Goal: Task Accomplishment & Management: Complete application form

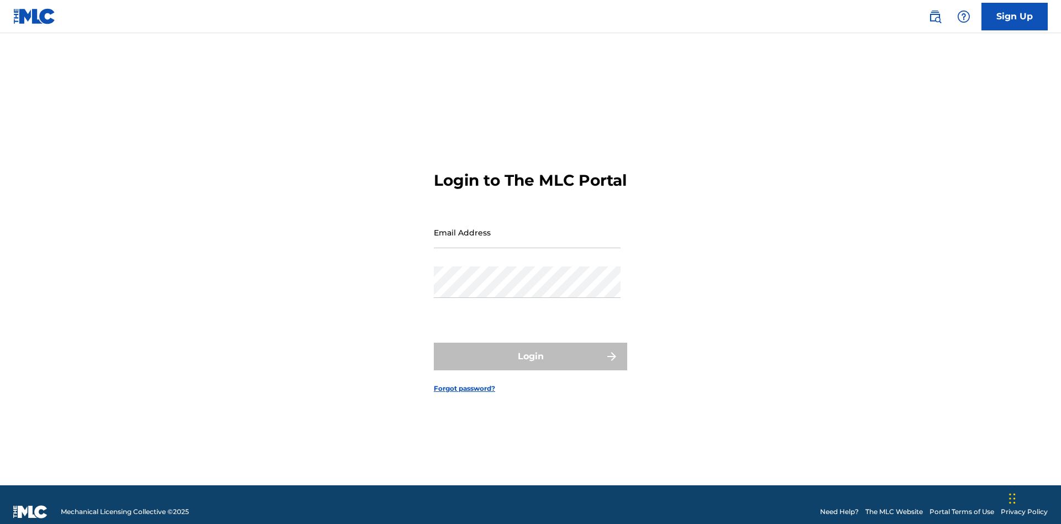
scroll to position [14, 0]
click at [527, 227] on input "Email Address" at bounding box center [527, 232] width 187 height 31
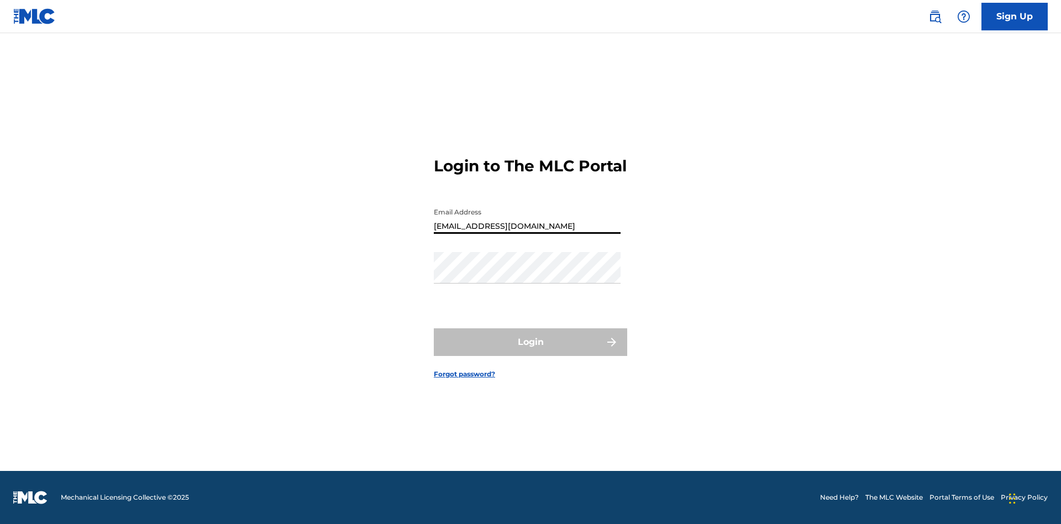
type input "[EMAIL_ADDRESS][DOMAIN_NAME]"
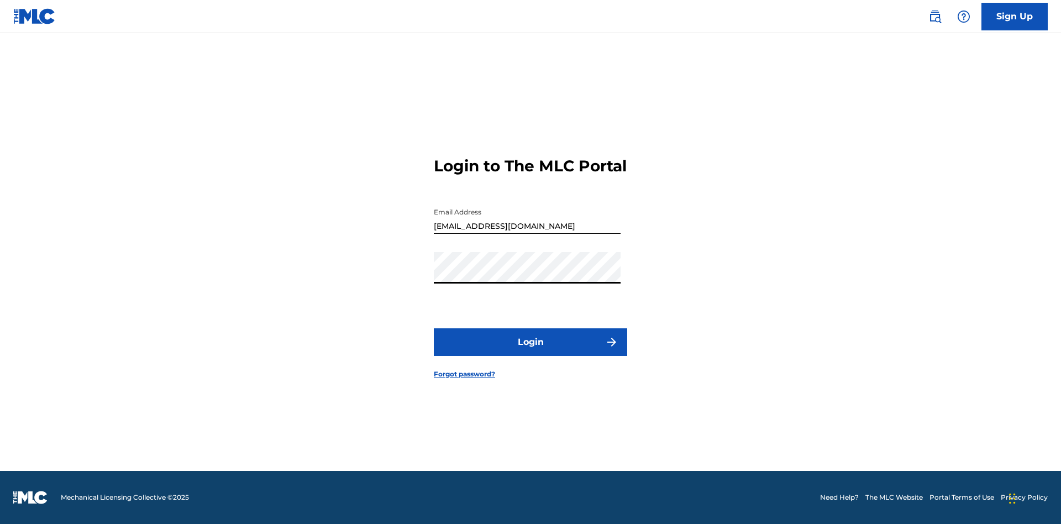
click at [530, 351] on button "Login" at bounding box center [530, 342] width 193 height 28
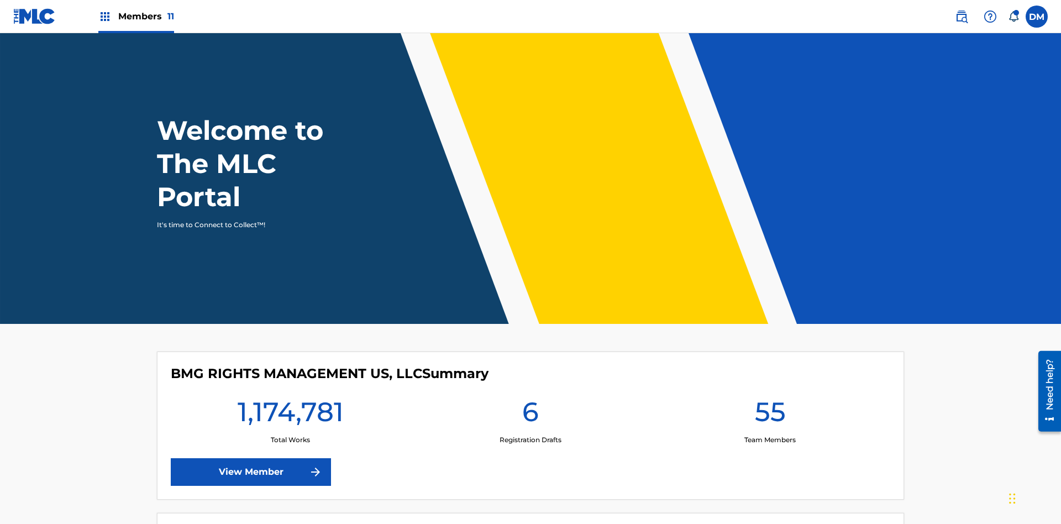
scroll to position [48, 0]
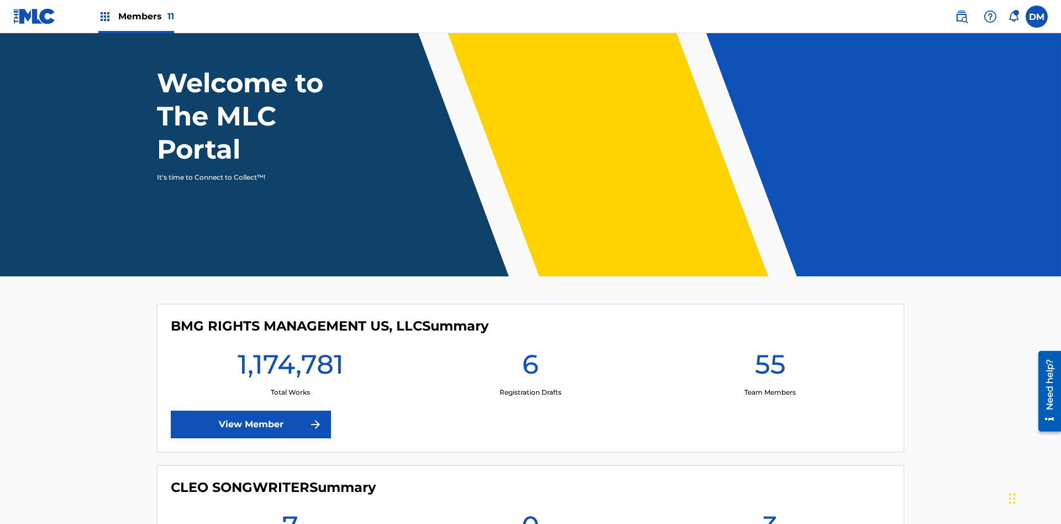
click at [136, 16] on span "Members 11" at bounding box center [146, 16] width 56 height 13
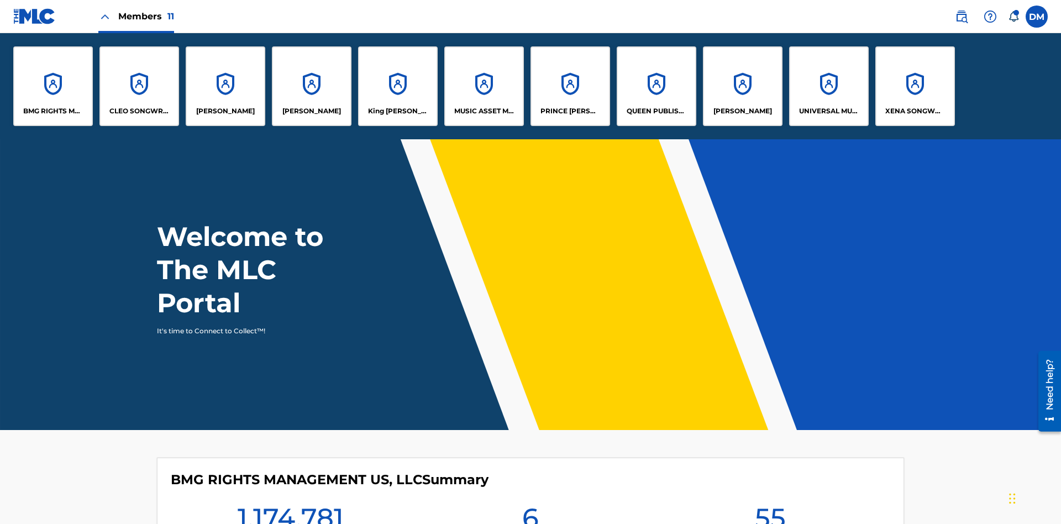
click at [656, 111] on p "QUEEN PUBLISHA" at bounding box center [656, 111] width 60 height 10
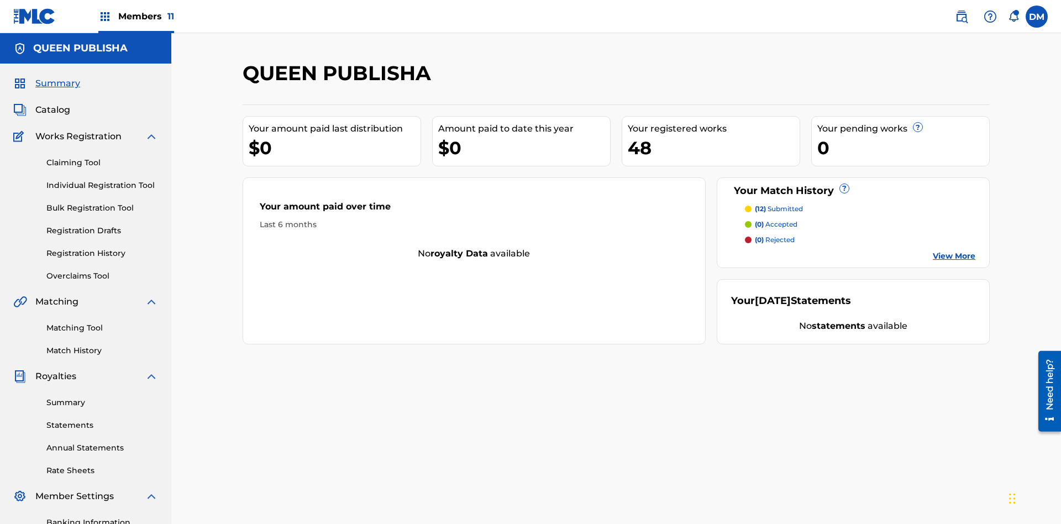
click at [52, 103] on span "Catalog" at bounding box center [52, 109] width 35 height 13
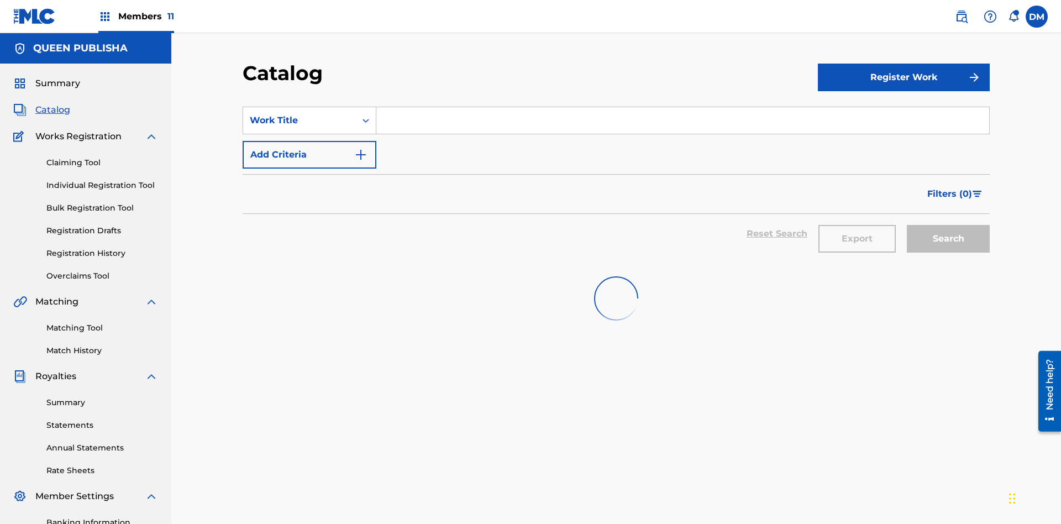
click at [682, 107] on input "Search Form" at bounding box center [682, 120] width 613 height 27
click at [948, 225] on button "Search" at bounding box center [948, 239] width 83 height 28
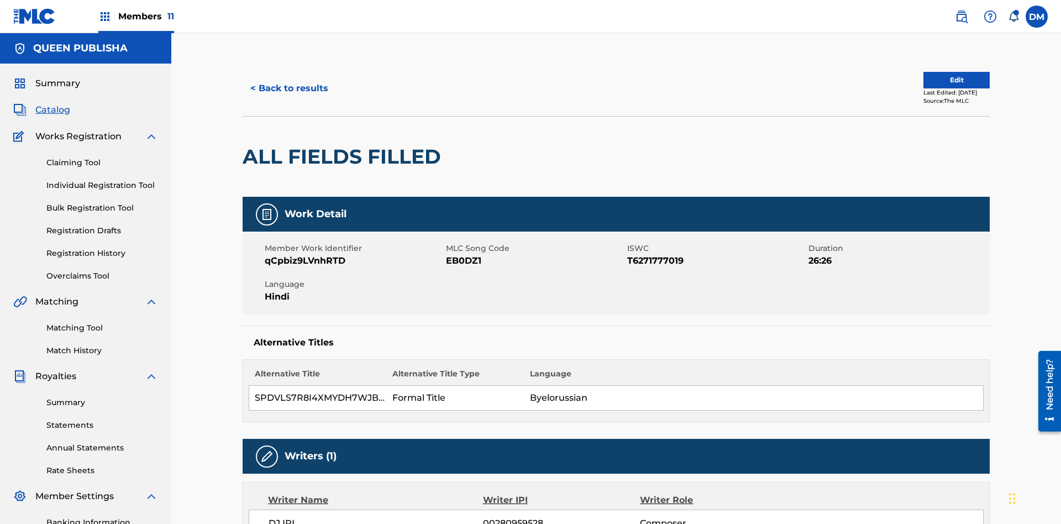
click at [943, 75] on button "Edit" at bounding box center [956, 80] width 66 height 17
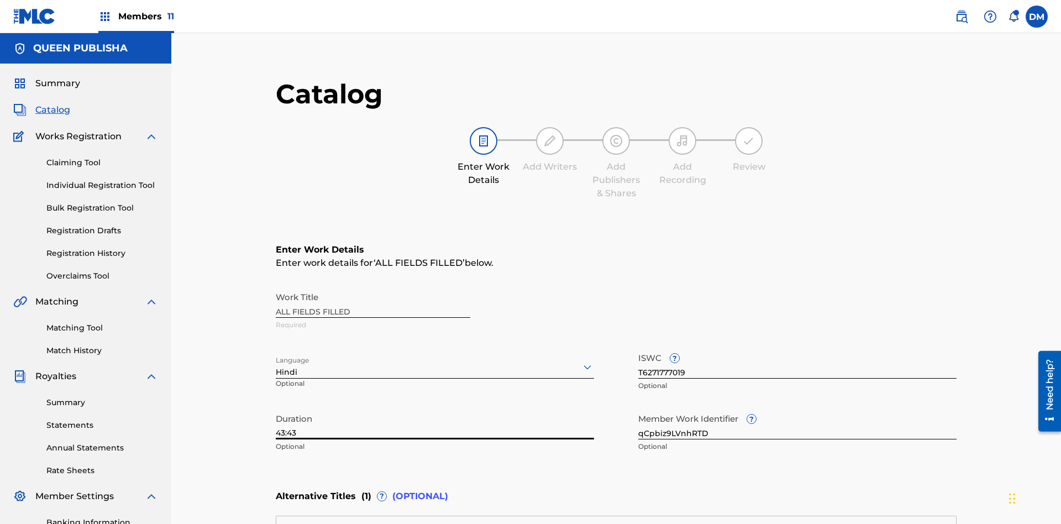
type input "43:43"
click at [581, 360] on icon at bounding box center [587, 366] width 13 height 13
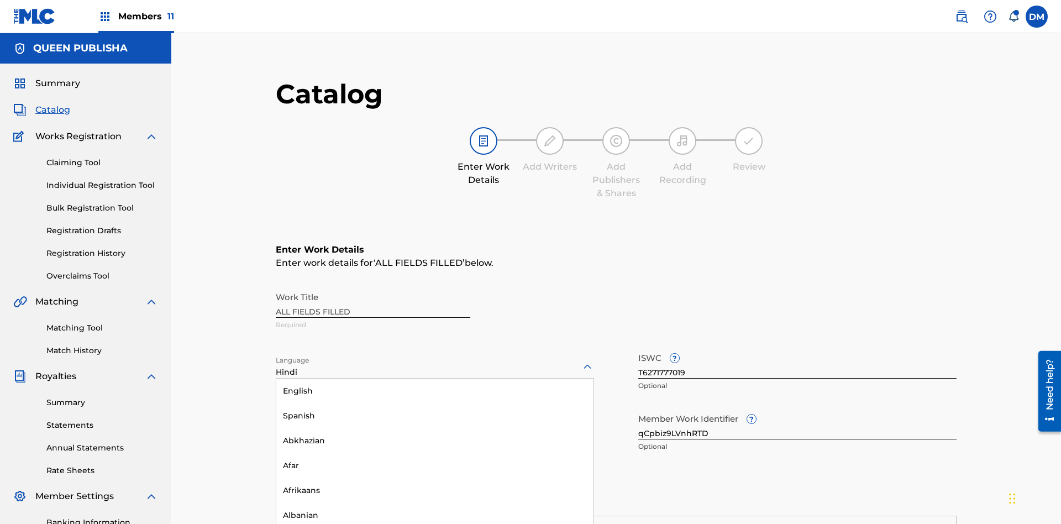
click at [638, 408] on input "qCpbiz9LVnhRTD" at bounding box center [797, 423] width 318 height 31
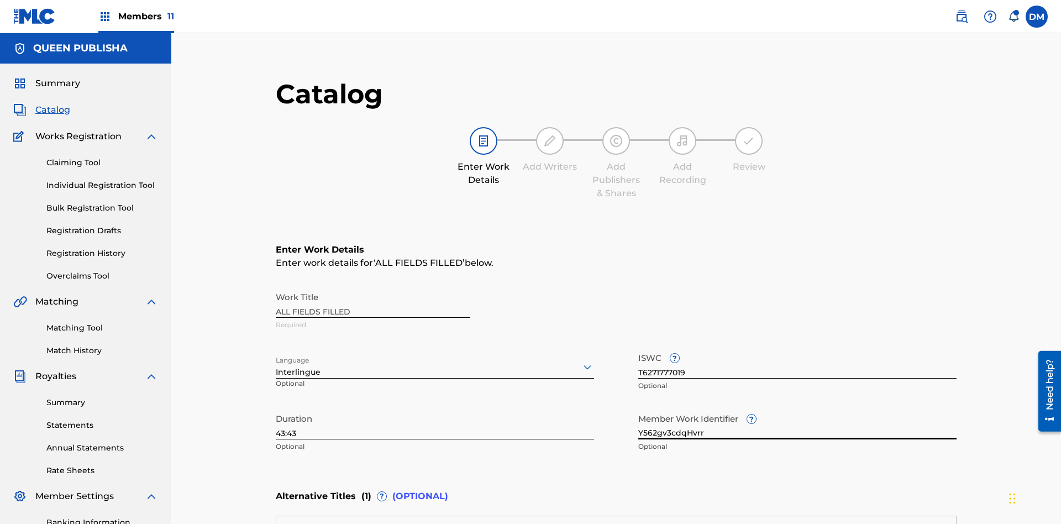
type input "Y562gv3cdqHvrr"
click at [638, 347] on input "T6271777019" at bounding box center [797, 362] width 318 height 31
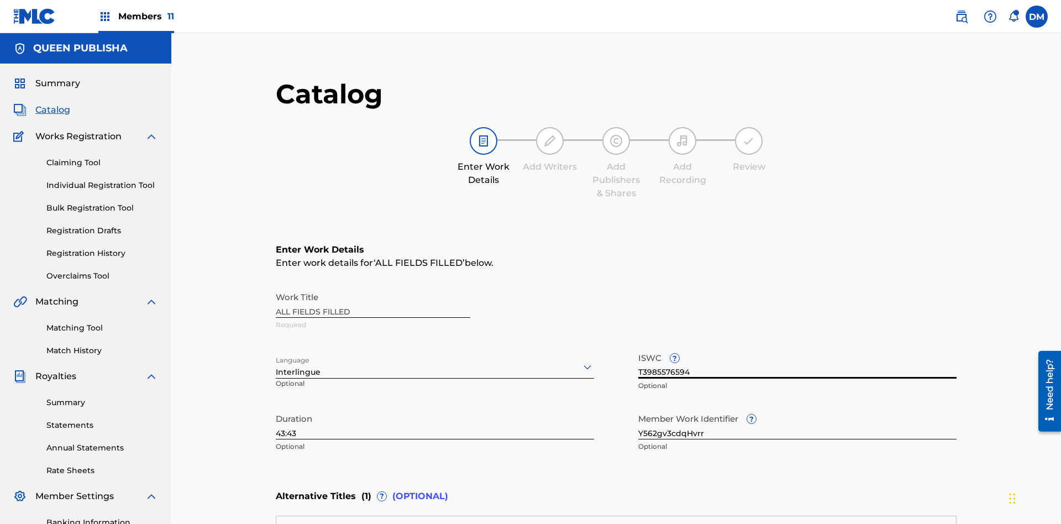
type input "T3985576594"
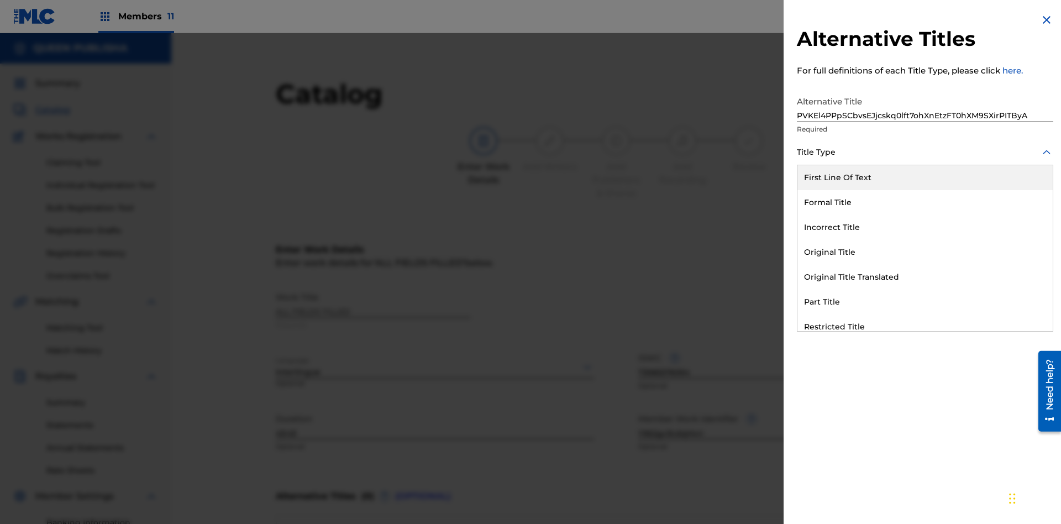
click at [925, 326] on div "Restricted Title" at bounding box center [924, 326] width 255 height 25
click at [925, 202] on div at bounding box center [925, 202] width 256 height 14
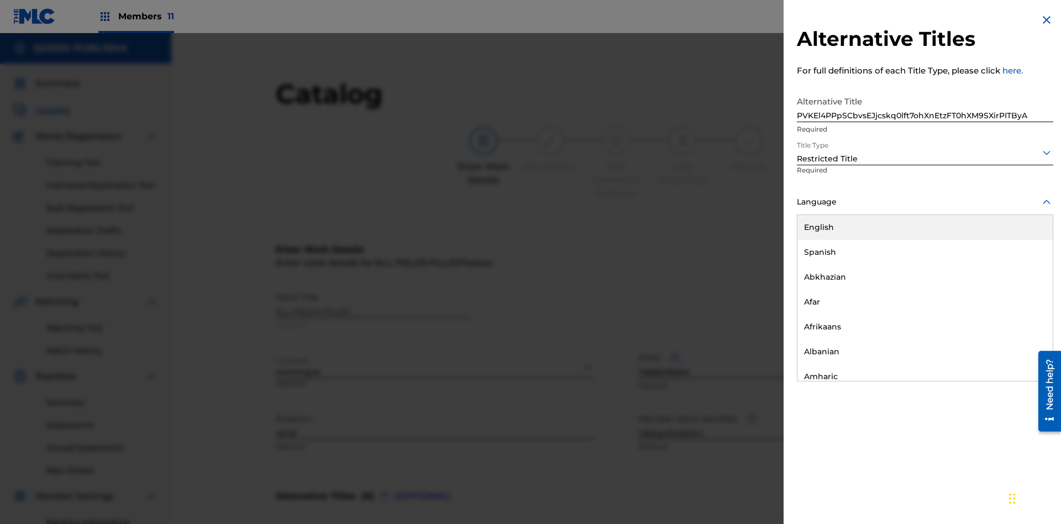
click at [1020, 266] on button "Add Title" at bounding box center [1020, 267] width 66 height 28
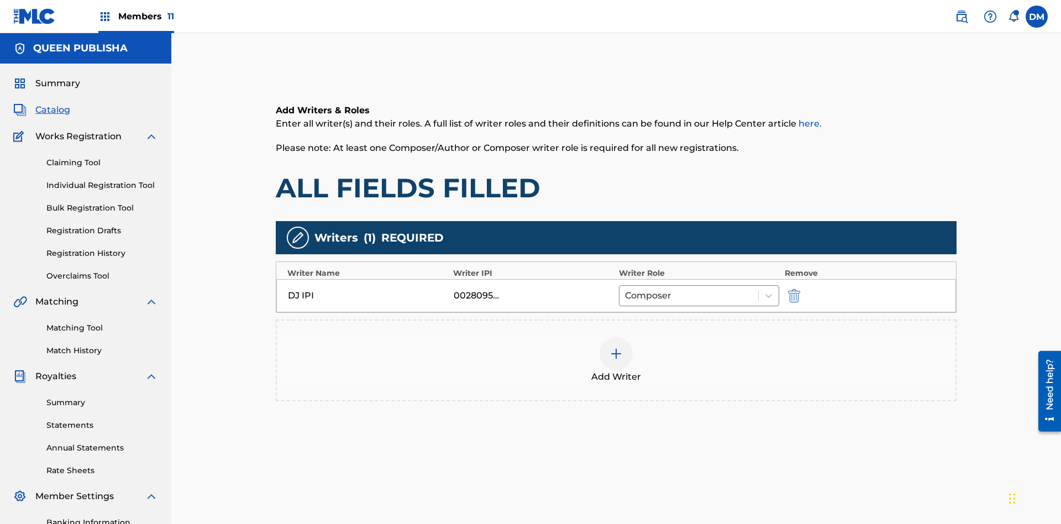
click at [788, 289] on img "submit" at bounding box center [794, 295] width 12 height 13
click at [609, 347] on img at bounding box center [615, 353] width 13 height 13
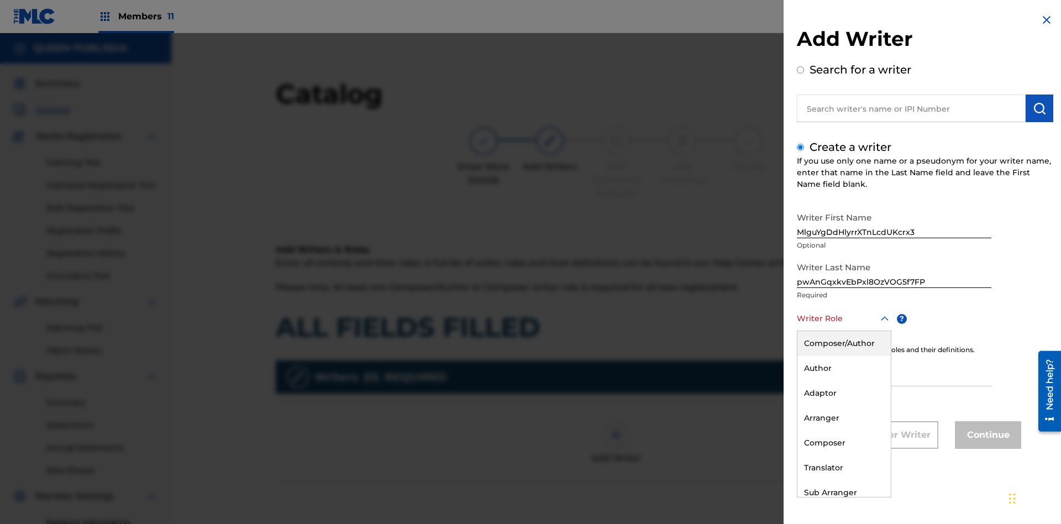
click at [843, 442] on div "Composer" at bounding box center [843, 442] width 93 height 25
click at [894, 371] on input "IPI" at bounding box center [894, 370] width 194 height 31
click at [986, 436] on button "Continue" at bounding box center [988, 435] width 66 height 28
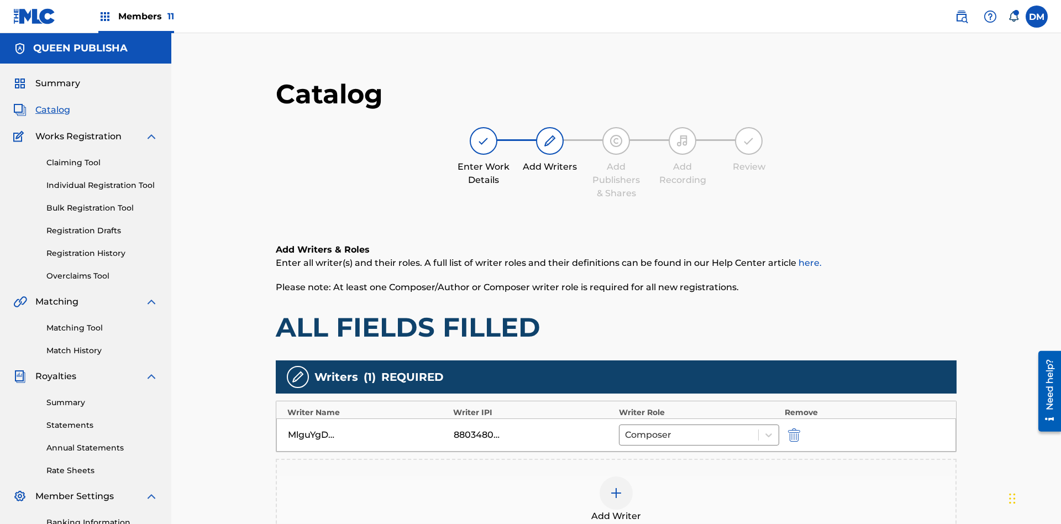
click at [599, 476] on div at bounding box center [615, 492] width 33 height 33
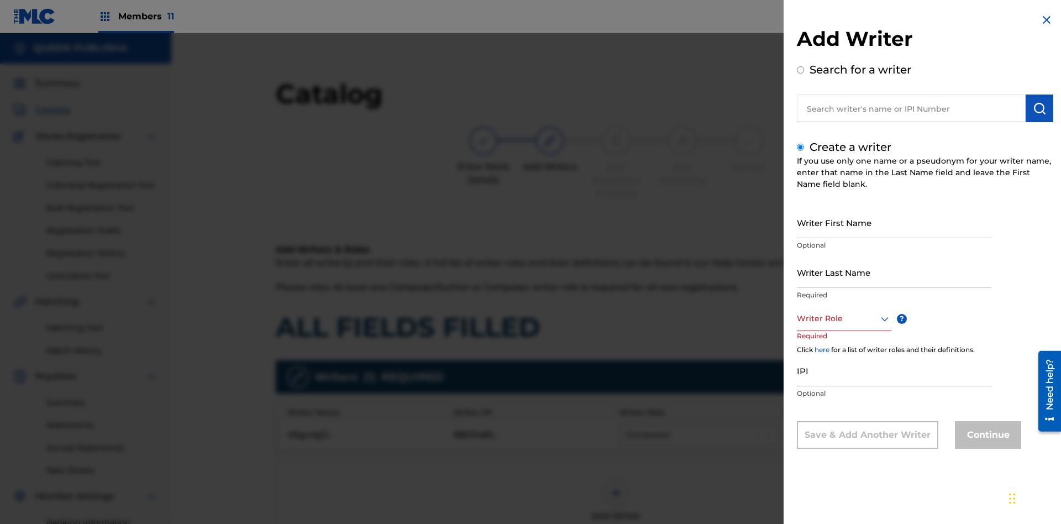
click at [894, 222] on input "Writer First Name" at bounding box center [894, 222] width 194 height 31
type input "gUqdt641iZ8nJ2UONqPn9A5io"
click at [894, 272] on input "Writer Last Name" at bounding box center [894, 271] width 194 height 31
type input "HVsihfyRNmZfnTAgNPD8b8aDE"
click at [843, 318] on div at bounding box center [844, 319] width 94 height 14
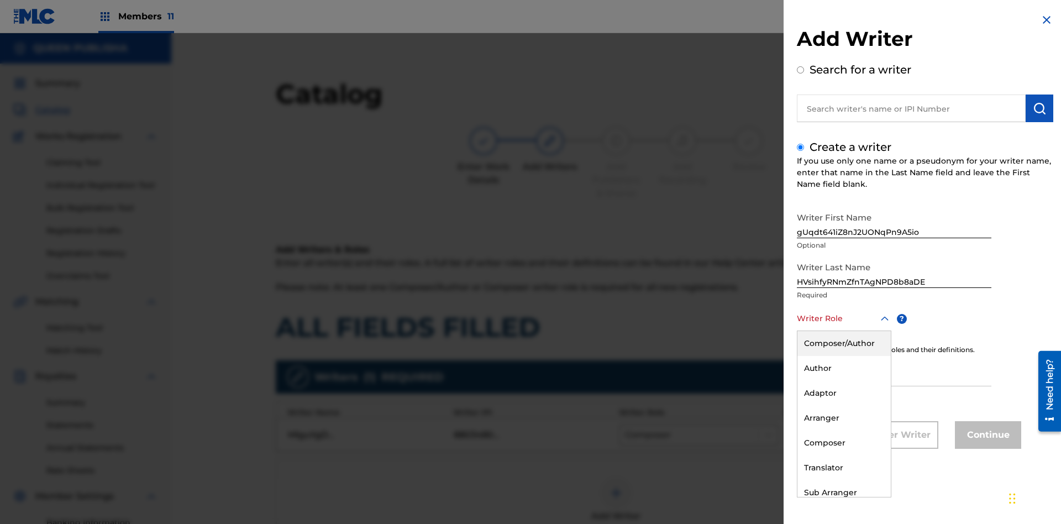
click at [843, 467] on div "Translator" at bounding box center [843, 467] width 93 height 25
click at [894, 371] on input "IPI" at bounding box center [894, 370] width 194 height 31
click at [986, 436] on button "Continue" at bounding box center [988, 435] width 66 height 28
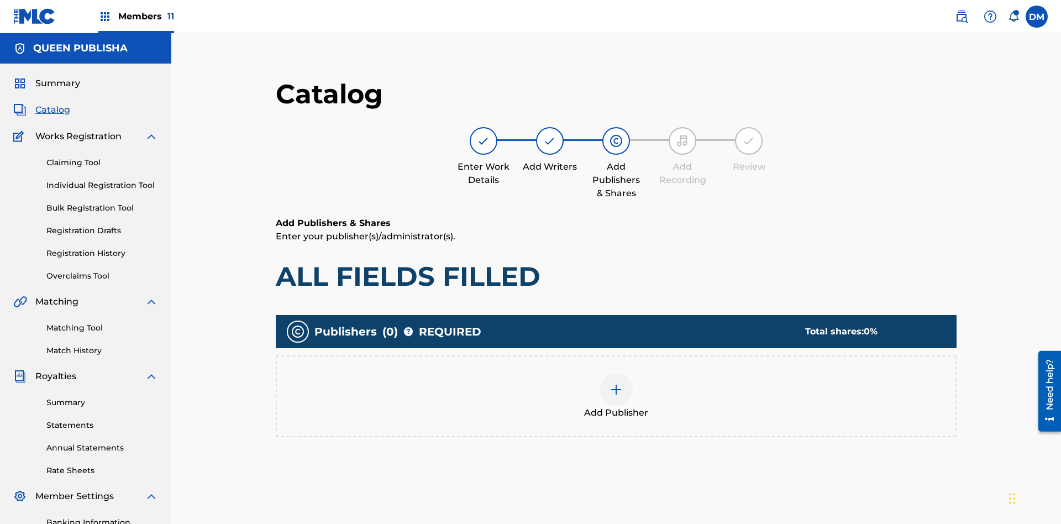
click at [609, 383] on img at bounding box center [615, 389] width 13 height 13
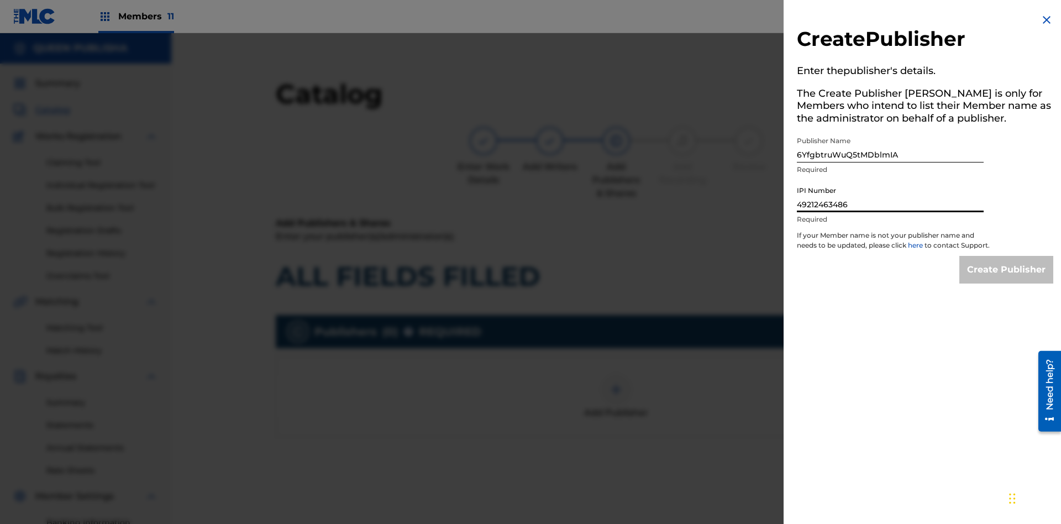
click at [1006, 280] on input "Create Publisher" at bounding box center [1006, 270] width 94 height 28
click at [1006, 256] on input "Create Publisher" at bounding box center [1006, 270] width 94 height 28
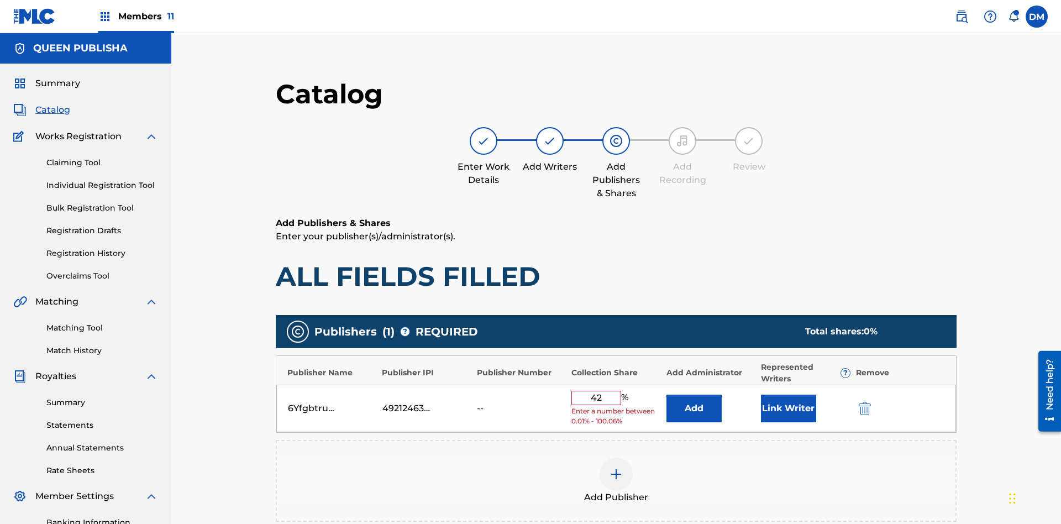
type input "42"
click at [761, 394] on button "Link Writer" at bounding box center [788, 408] width 55 height 28
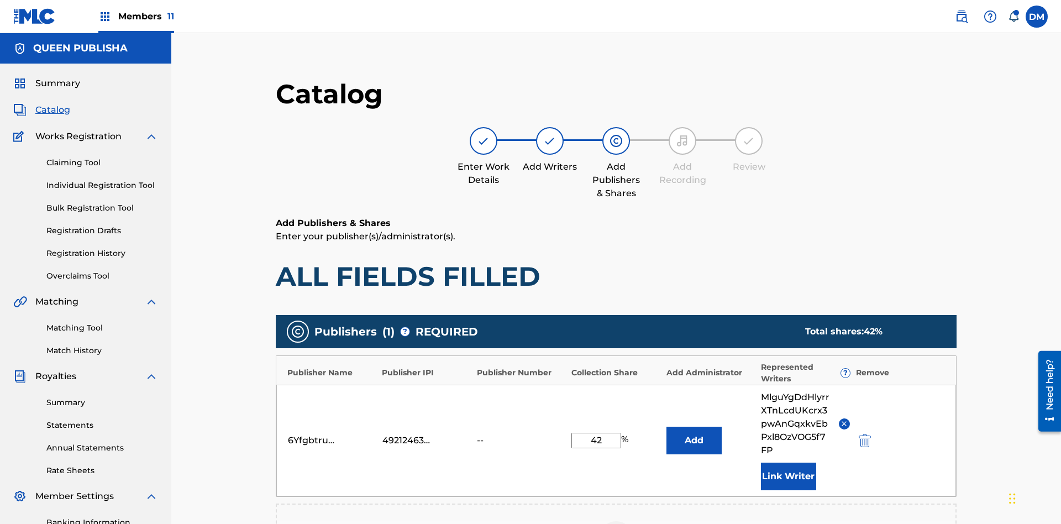
click at [761, 462] on button "Link Writer" at bounding box center [788, 476] width 55 height 28
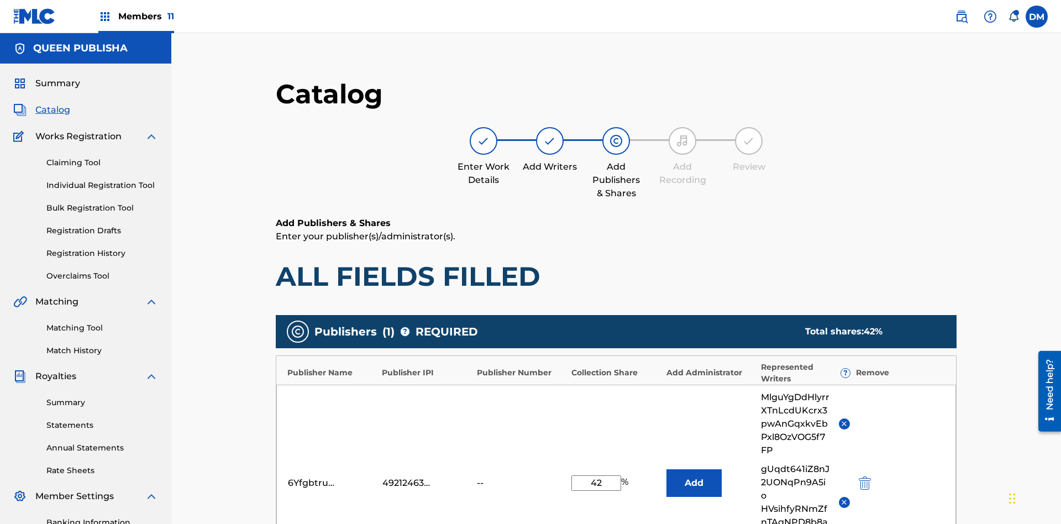
click at [666, 469] on button "Add" at bounding box center [693, 483] width 55 height 28
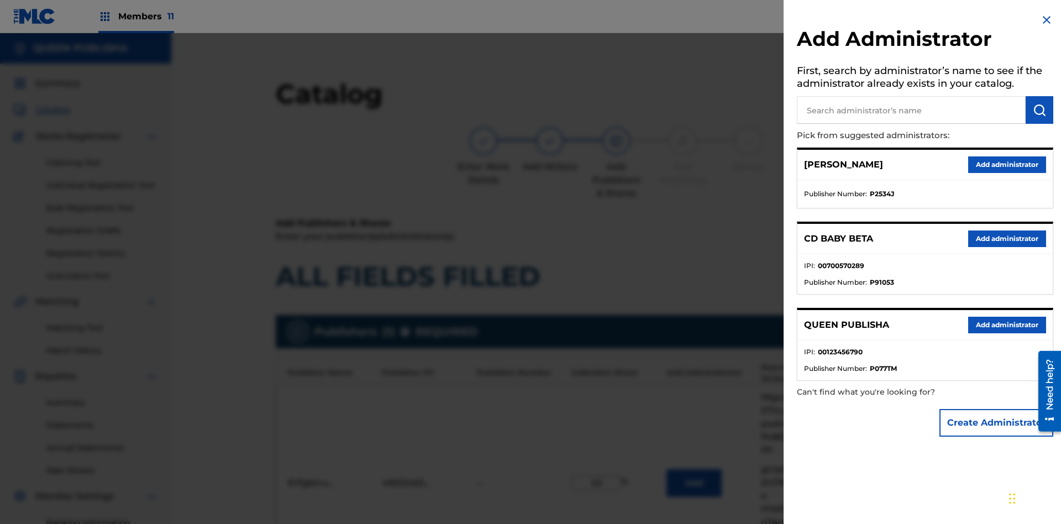
click at [997, 422] on button "Create Administrator" at bounding box center [996, 423] width 114 height 28
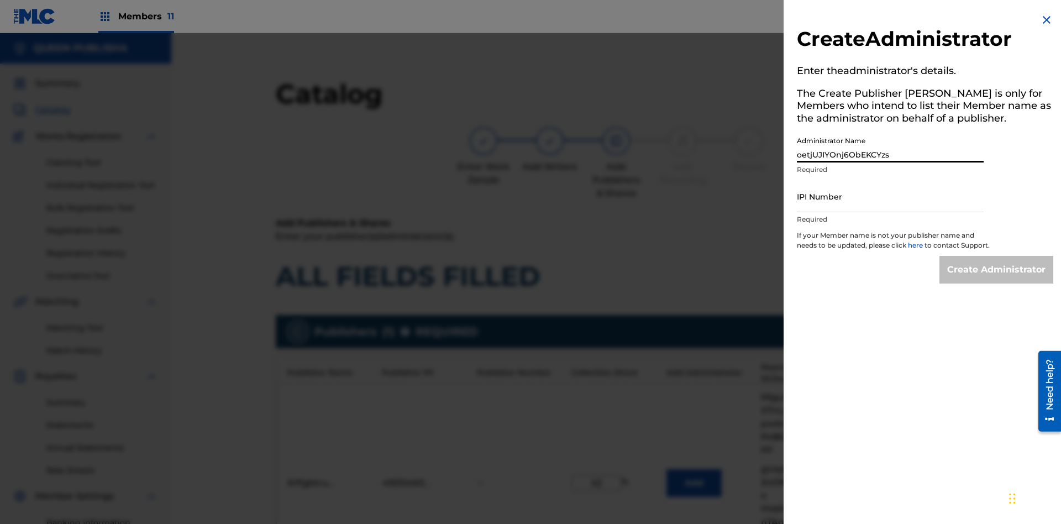
click at [890, 196] on input "IPI Number" at bounding box center [890, 196] width 187 height 31
click at [997, 280] on input "Create Administrator" at bounding box center [996, 270] width 114 height 28
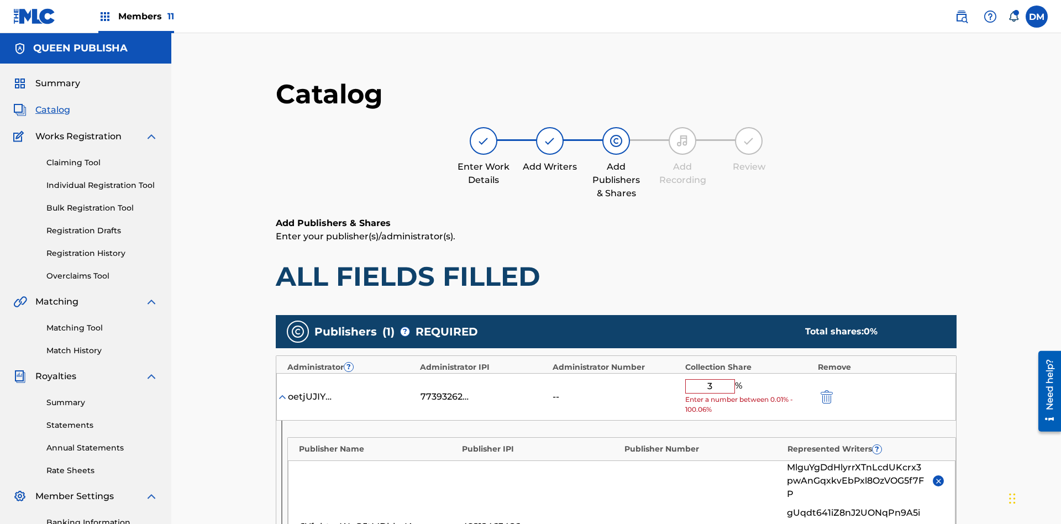
type input "31"
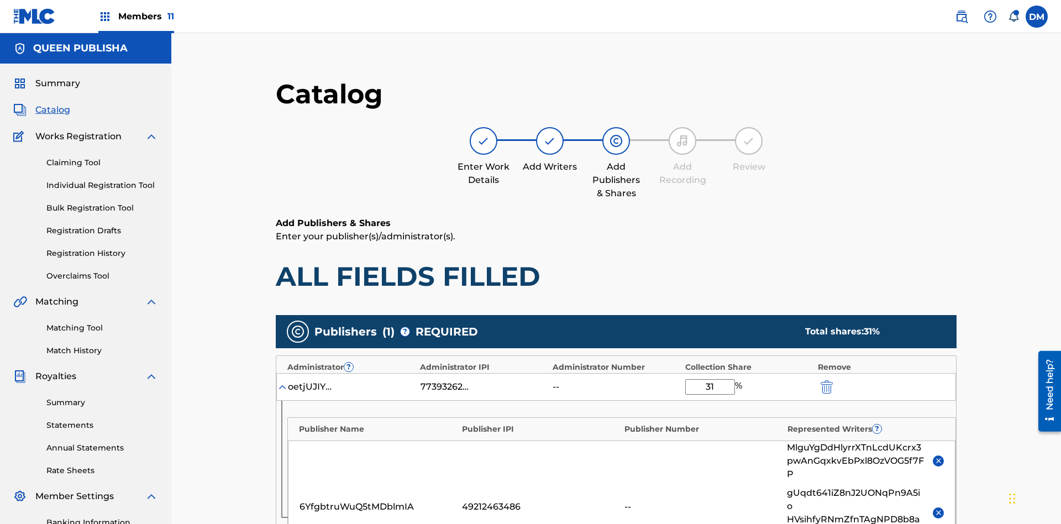
scroll to position [312, 276]
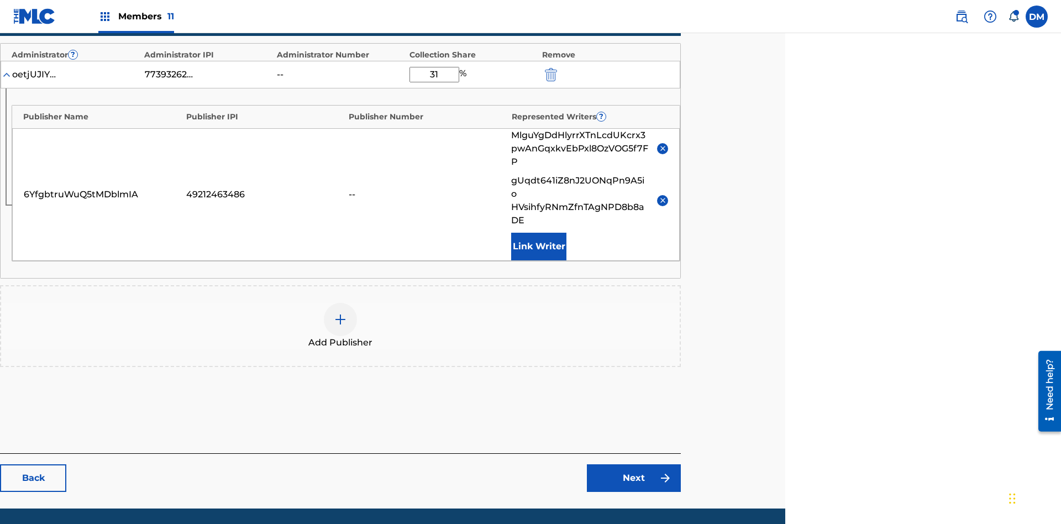
click at [634, 464] on link "Next" at bounding box center [634, 478] width 94 height 28
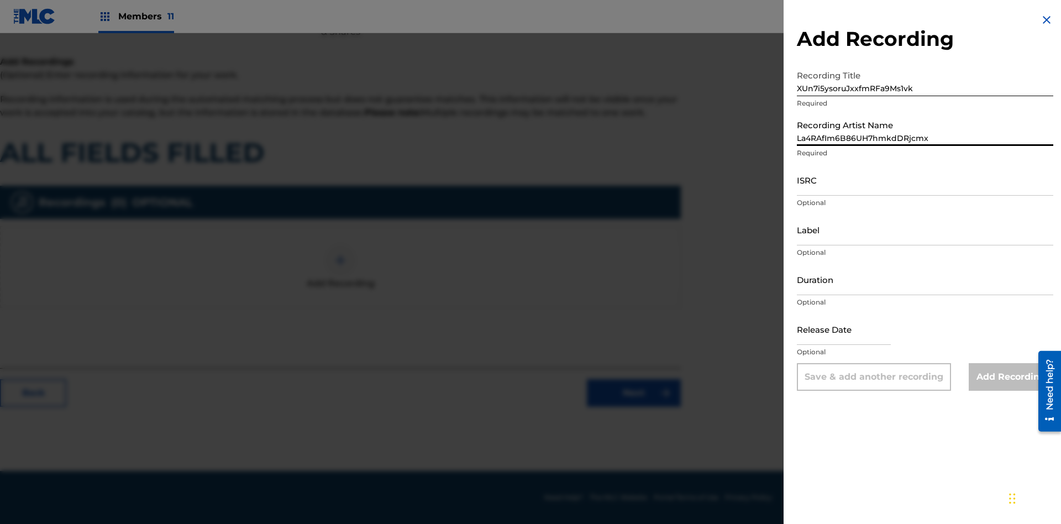
type input "La4RAfIm6B86UH7hmkdDRjcmx"
click at [925, 180] on input "ISRC" at bounding box center [925, 179] width 256 height 31
type input "AAF8x4080352"
click at [925, 229] on input "Label" at bounding box center [925, 229] width 256 height 31
type input "EvYGEWXsr1WGntxtfUkGHEF0U"
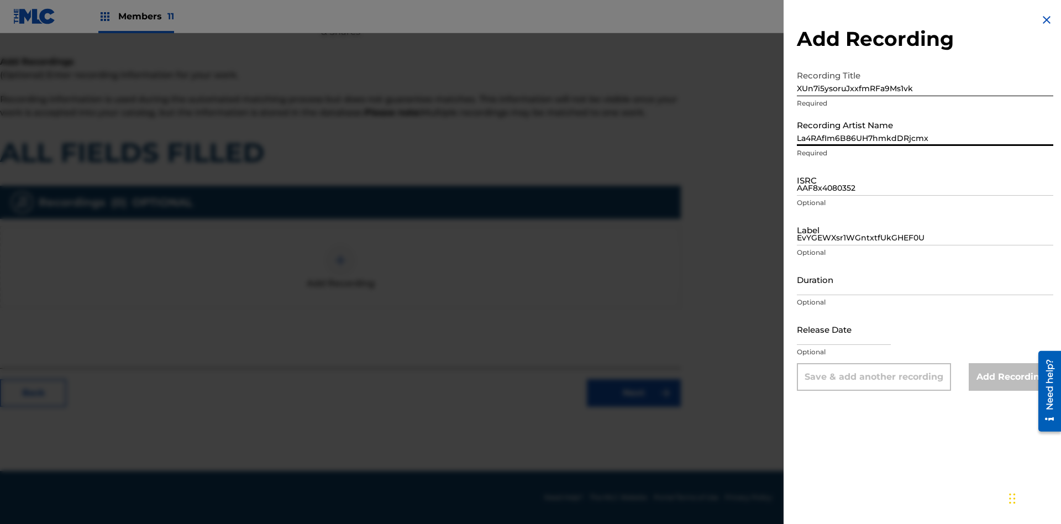
click at [925, 279] on input "Duration" at bounding box center [925, 279] width 256 height 31
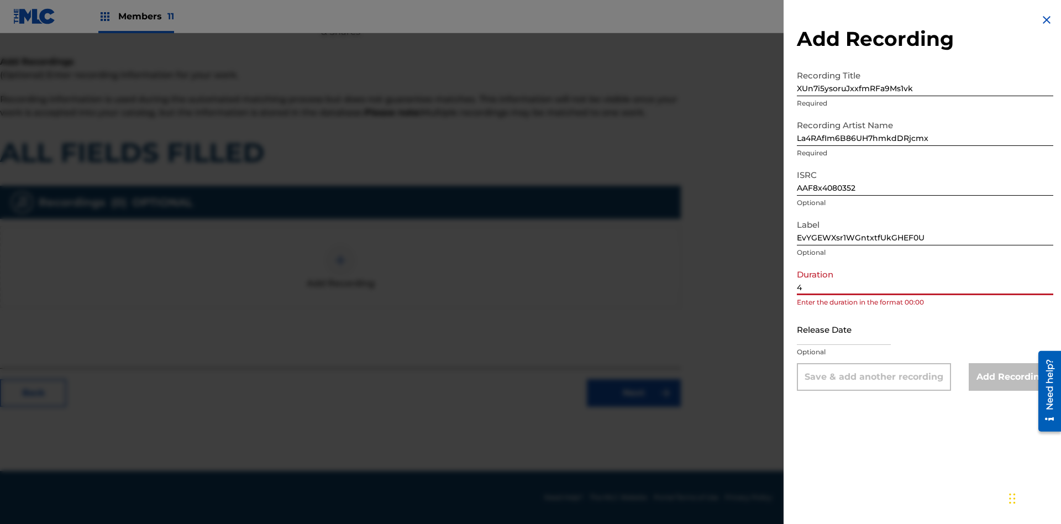
click at [925, 279] on input "4" at bounding box center [925, 279] width 256 height 31
type input "43:43"
click at [852, 330] on input "text" at bounding box center [844, 328] width 94 height 31
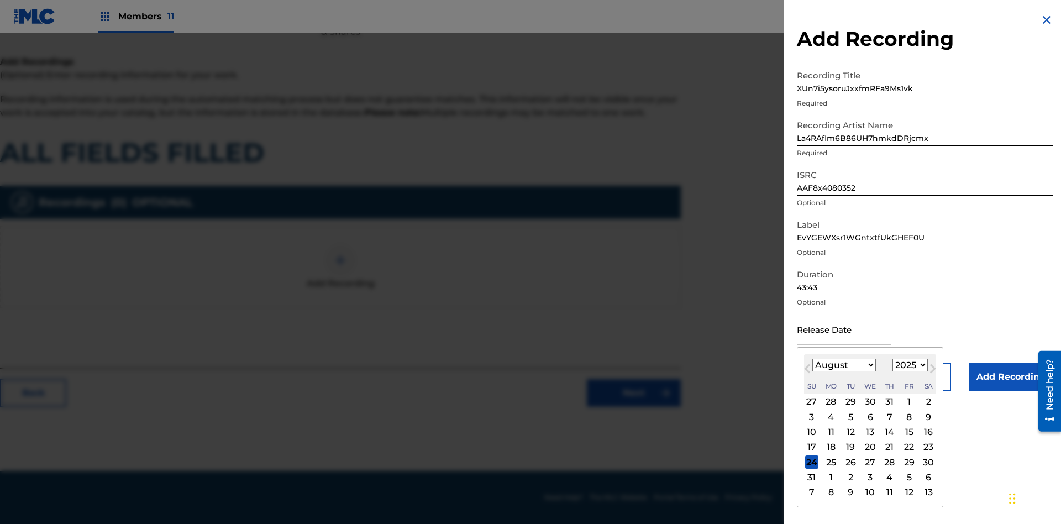
click at [908, 365] on select "1900 1901 1902 1903 1904 1905 1906 1907 1908 1909 1910 1911 1912 1913 1914 1915…" at bounding box center [909, 365] width 35 height 13
click at [888, 431] on div "14" at bounding box center [889, 431] width 13 height 13
click at [1010, 377] on input "Add Recording" at bounding box center [1010, 377] width 85 height 28
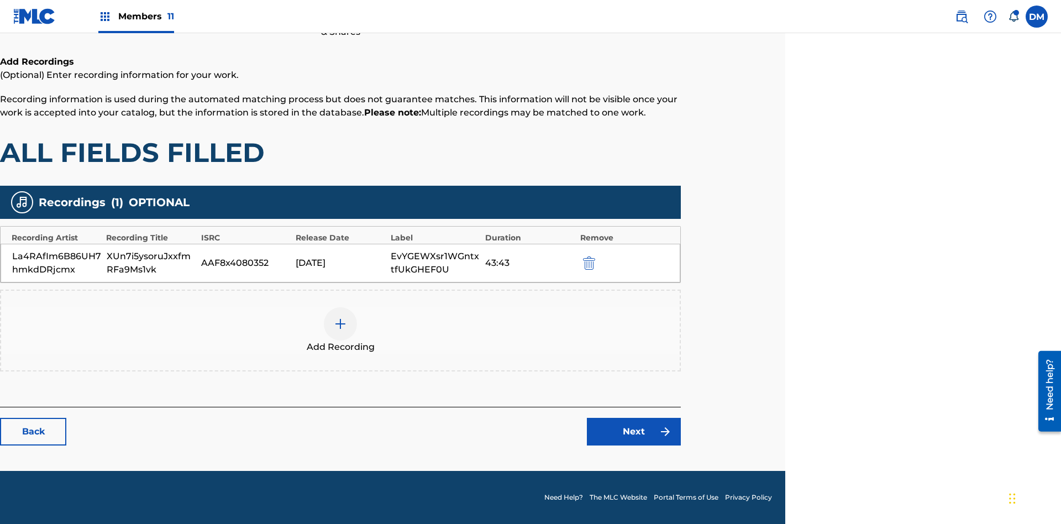
click at [634, 431] on link "Next" at bounding box center [634, 432] width 94 height 28
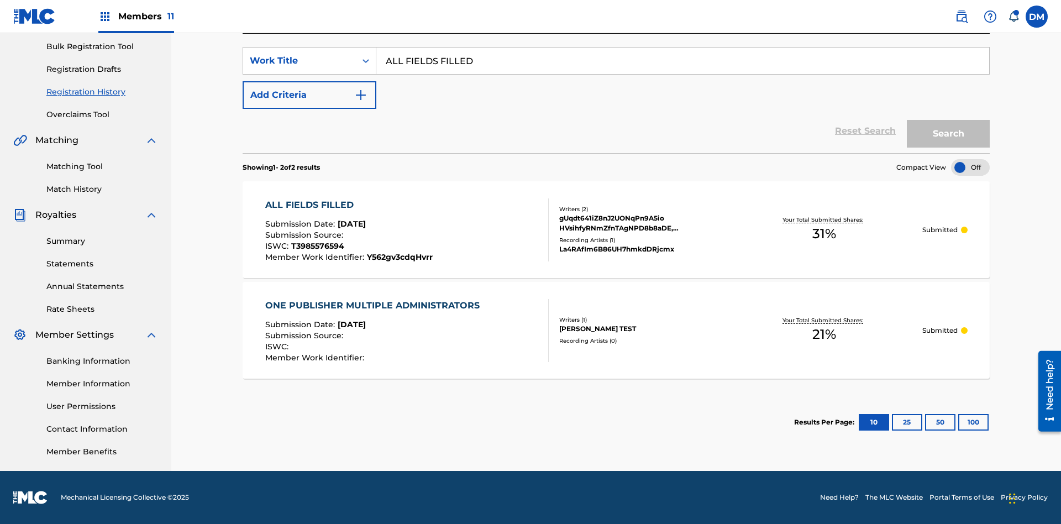
click at [948, 134] on button "Search" at bounding box center [948, 134] width 83 height 28
